Goal: Task Accomplishment & Management: Use online tool/utility

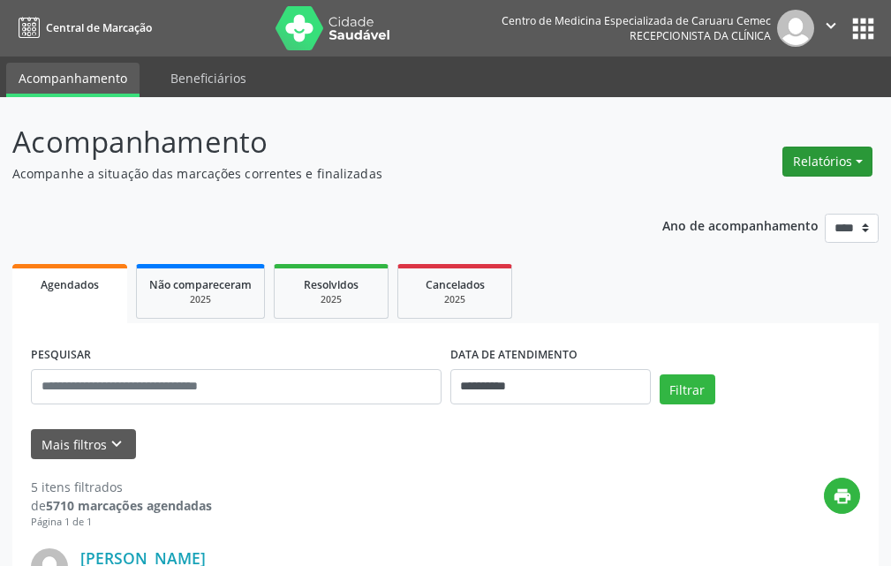
click at [835, 160] on button "Relatórios" at bounding box center [827, 162] width 90 height 30
click at [750, 201] on link "Agendamentos" at bounding box center [778, 199] width 190 height 25
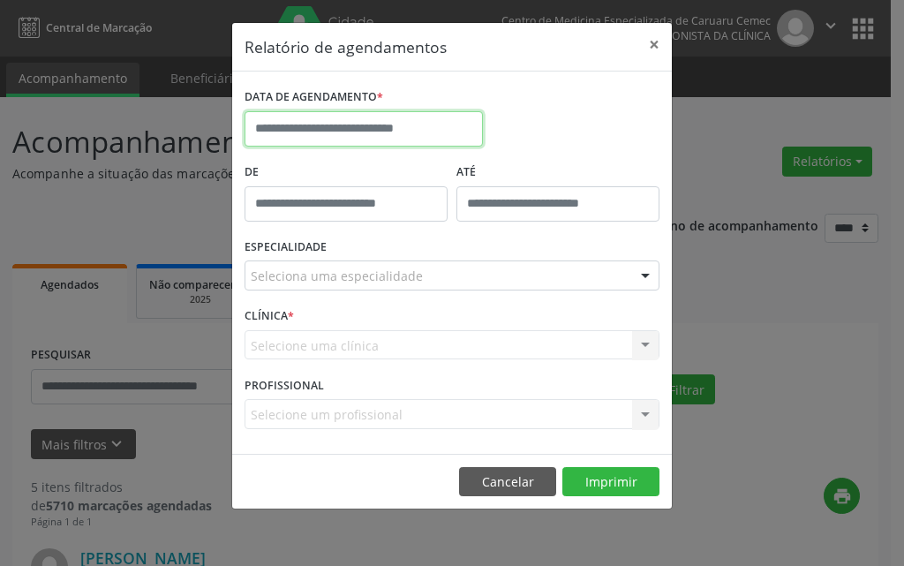
click at [393, 130] on input "text" at bounding box center [364, 128] width 238 height 35
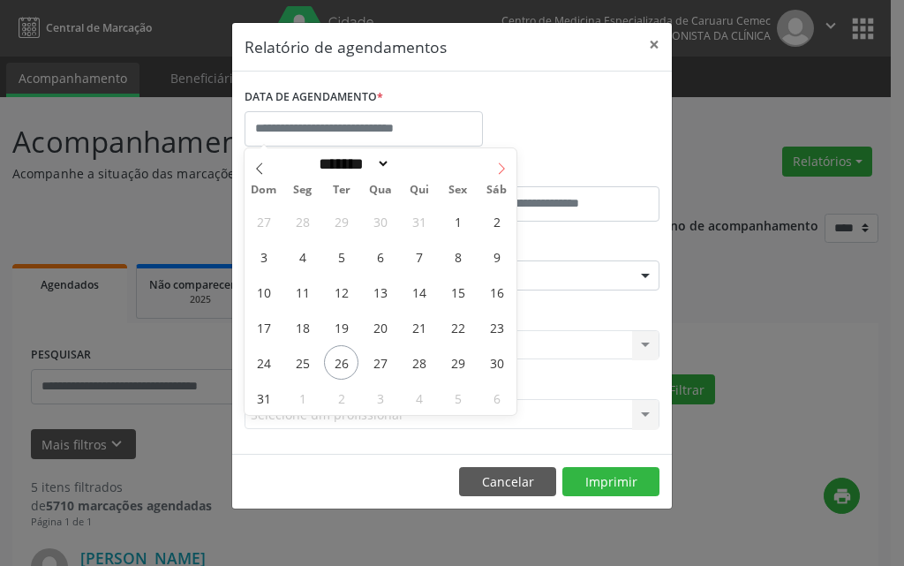
click at [503, 170] on icon at bounding box center [502, 167] width 6 height 11
select select "*"
click at [305, 297] on span "15" at bounding box center [302, 292] width 34 height 34
type input "**********"
click at [305, 297] on span "15" at bounding box center [302, 292] width 34 height 34
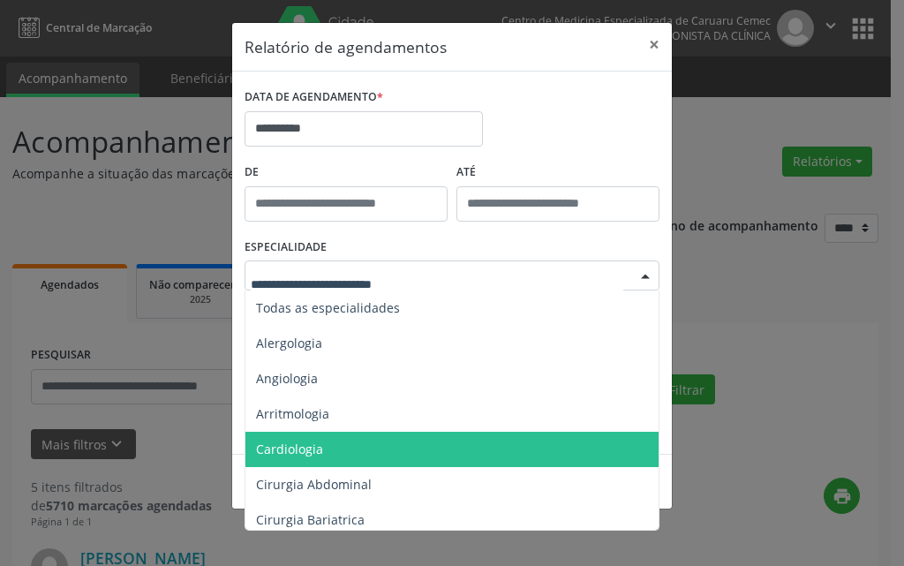
click at [299, 448] on span "Cardiologia" at bounding box center [289, 449] width 67 height 17
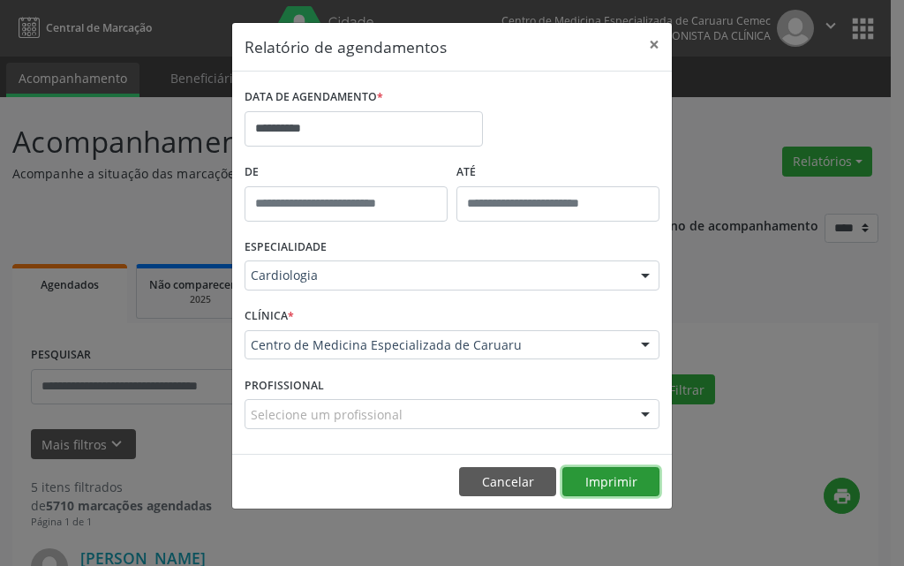
click at [611, 474] on button "Imprimir" at bounding box center [610, 482] width 97 height 30
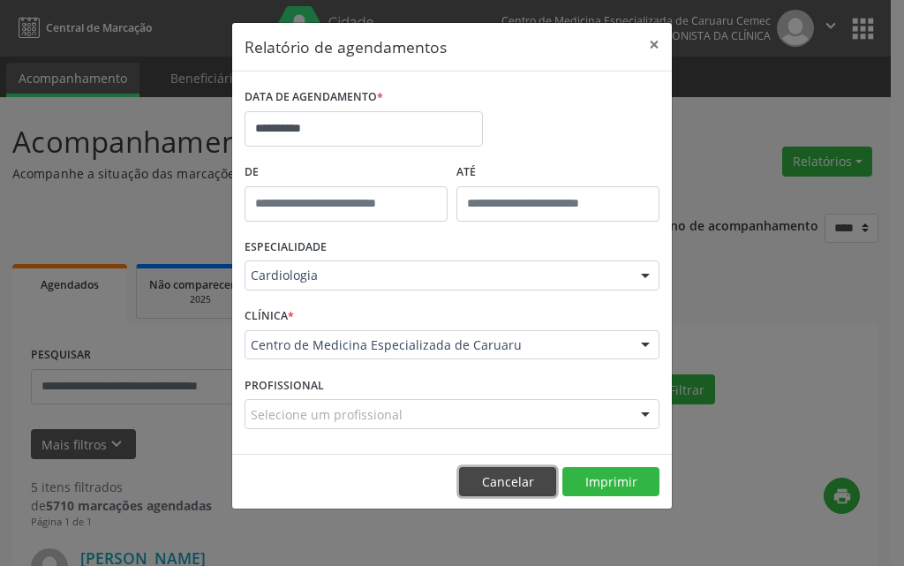
click at [509, 479] on button "Cancelar" at bounding box center [507, 482] width 97 height 30
